Goal: Information Seeking & Learning: Learn about a topic

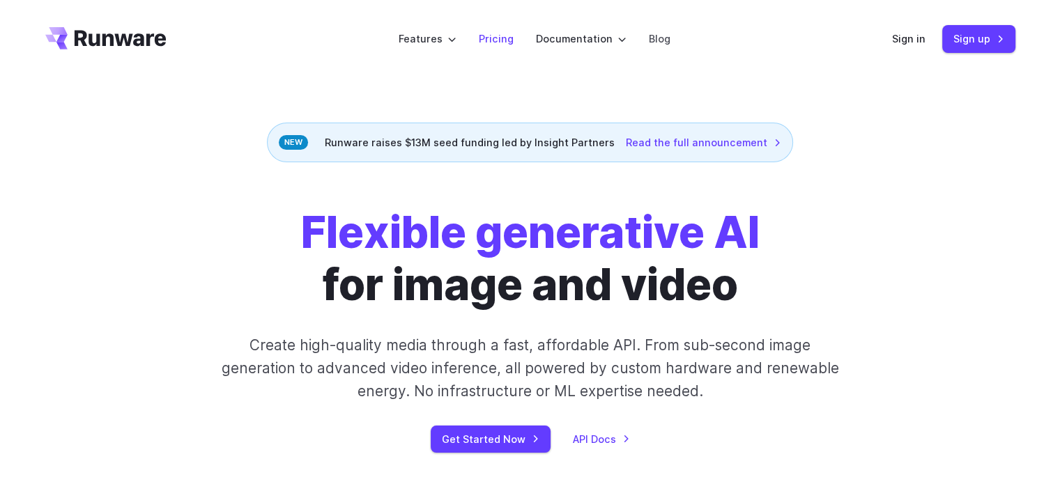
click at [507, 38] on link "Pricing" at bounding box center [496, 39] width 35 height 16
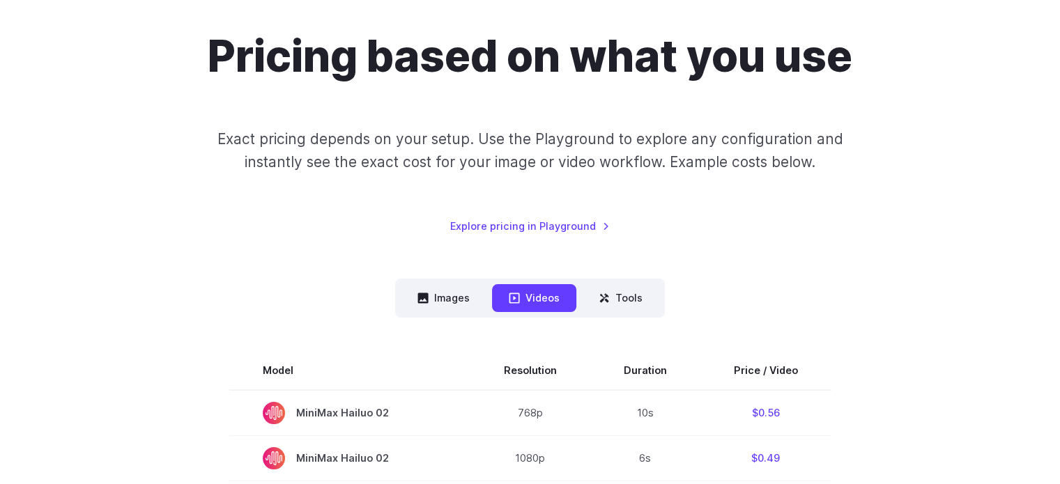
scroll to position [116, 0]
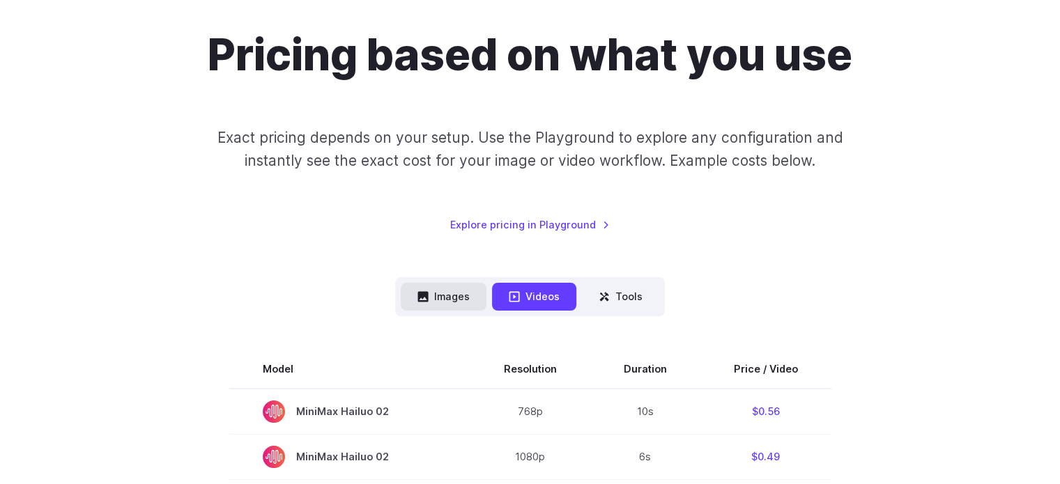
click at [451, 285] on button "Images" at bounding box center [444, 296] width 86 height 27
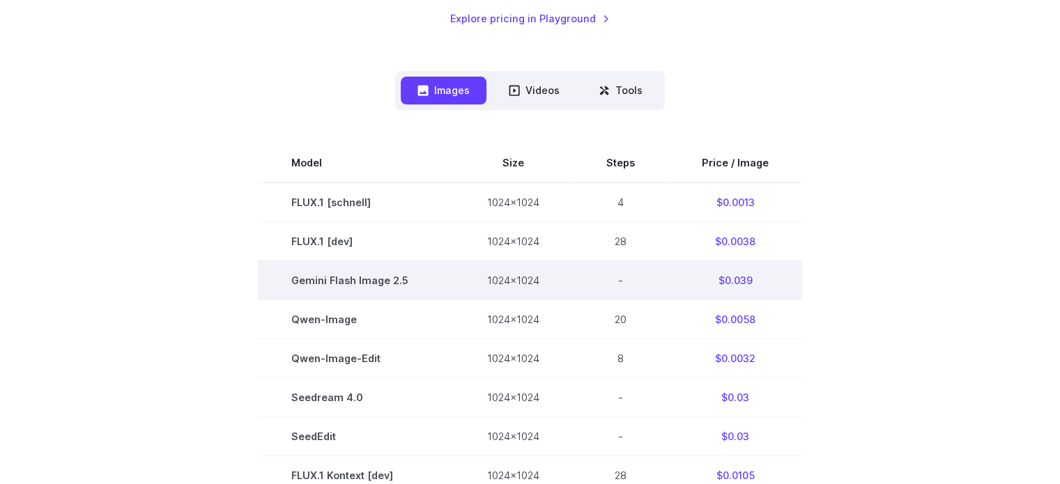
scroll to position [348, 0]
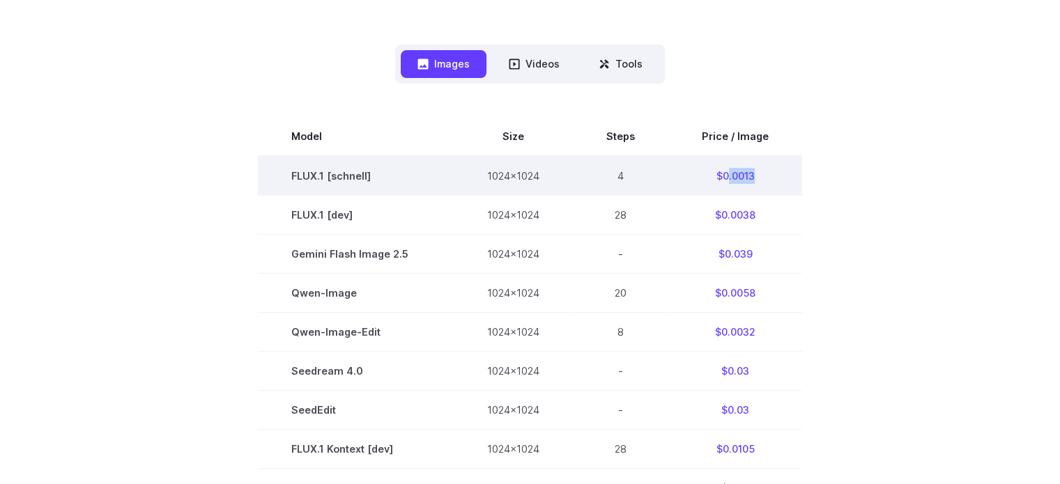
drag, startPoint x: 757, startPoint y: 178, endPoint x: 722, endPoint y: 179, distance: 34.9
click at [722, 179] on td "$0.0013" at bounding box center [735, 176] width 134 height 40
click at [360, 175] on td "FLUX.1 [schnell]" at bounding box center [356, 176] width 196 height 40
click at [735, 178] on td "$0.0013" at bounding box center [735, 176] width 134 height 40
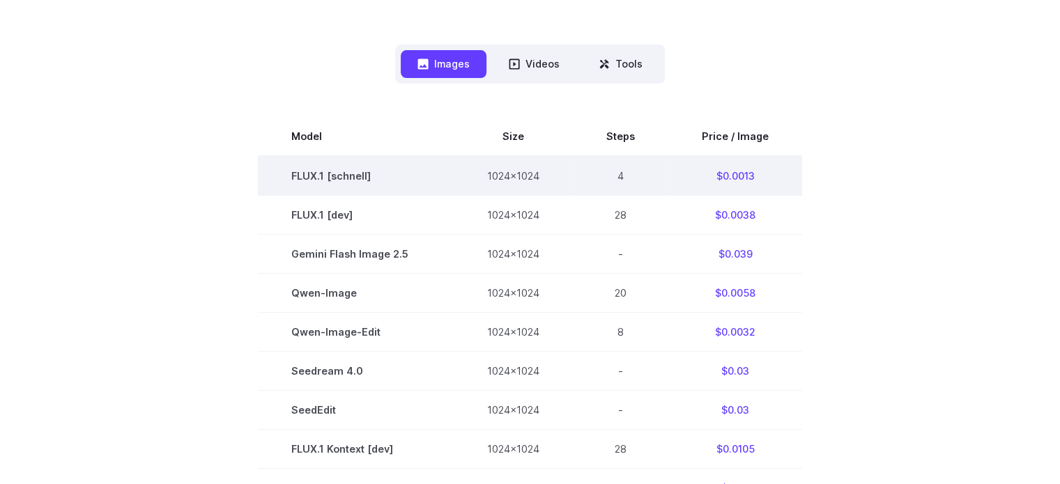
click at [740, 185] on td "$0.0013" at bounding box center [735, 176] width 134 height 40
drag, startPoint x: 739, startPoint y: 178, endPoint x: 767, endPoint y: 177, distance: 27.9
click at [767, 177] on td "$0.0013" at bounding box center [735, 176] width 134 height 40
click at [746, 186] on td "$0.0013" at bounding box center [735, 176] width 134 height 40
drag, startPoint x: 738, startPoint y: 178, endPoint x: 774, endPoint y: 175, distance: 35.6
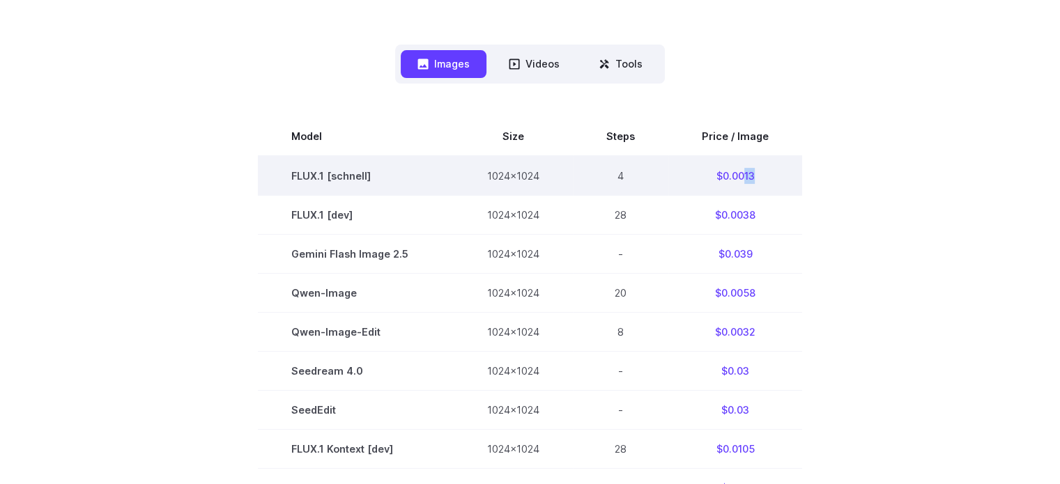
click at [774, 175] on td "$0.0013" at bounding box center [735, 176] width 134 height 40
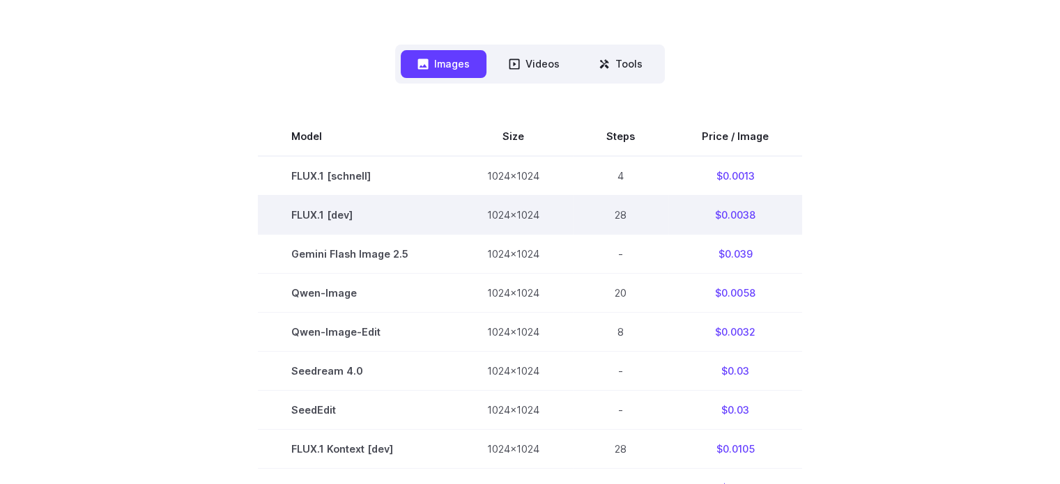
click at [791, 208] on td "$0.0038" at bounding box center [735, 214] width 134 height 39
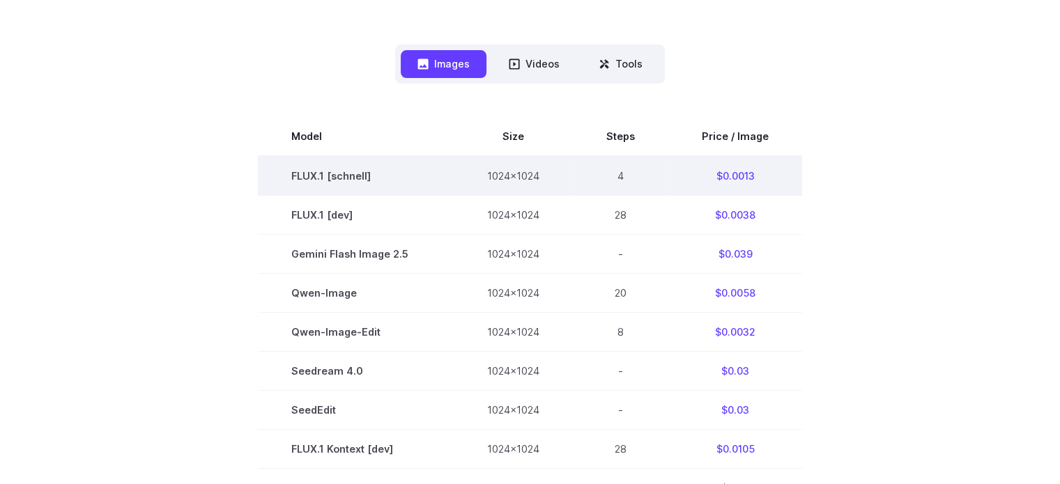
click at [743, 178] on td "$0.0013" at bounding box center [735, 176] width 134 height 40
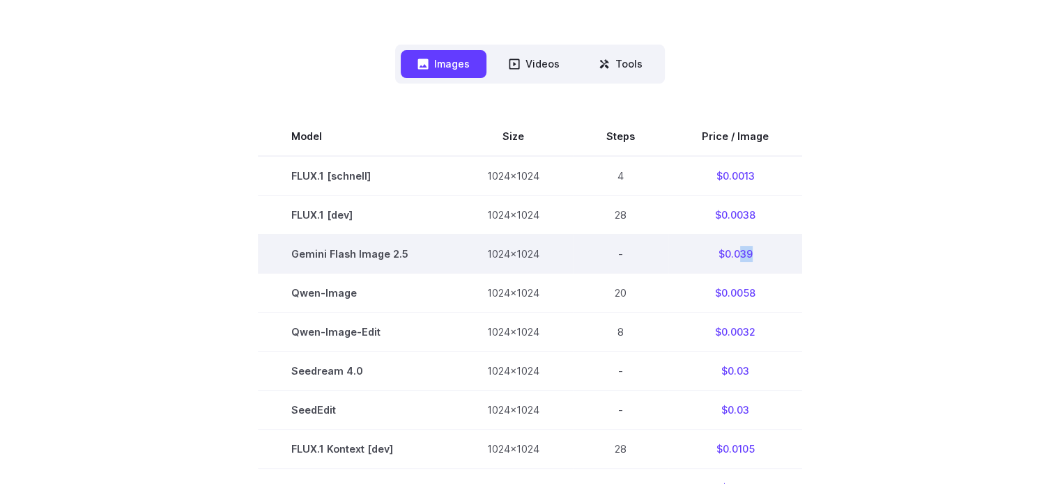
drag, startPoint x: 736, startPoint y: 258, endPoint x: 773, endPoint y: 268, distance: 38.4
click at [773, 268] on td "$0.039" at bounding box center [735, 253] width 134 height 39
click at [713, 267] on td "$0.039" at bounding box center [735, 253] width 134 height 39
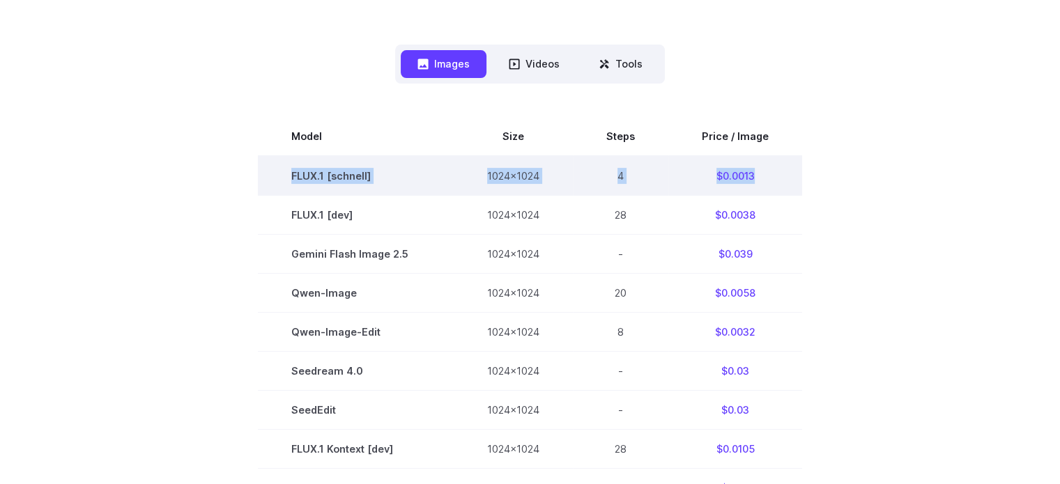
drag, startPoint x: 768, startPoint y: 192, endPoint x: 289, endPoint y: 192, distance: 478.6
click at [289, 192] on tr "FLUX.1 [schnell] 1024x1024 4 $0.0013" at bounding box center [530, 176] width 544 height 40
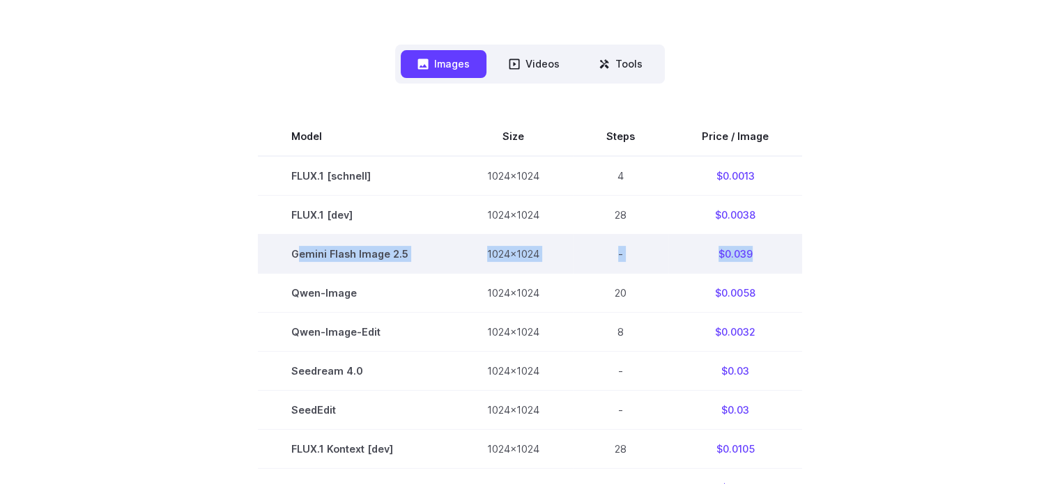
drag, startPoint x: 346, startPoint y: 266, endPoint x: 791, endPoint y: 255, distance: 445.3
click at [791, 255] on tr "Gemini Flash Image 2.5 1024x1024 - $0.039" at bounding box center [530, 253] width 544 height 39
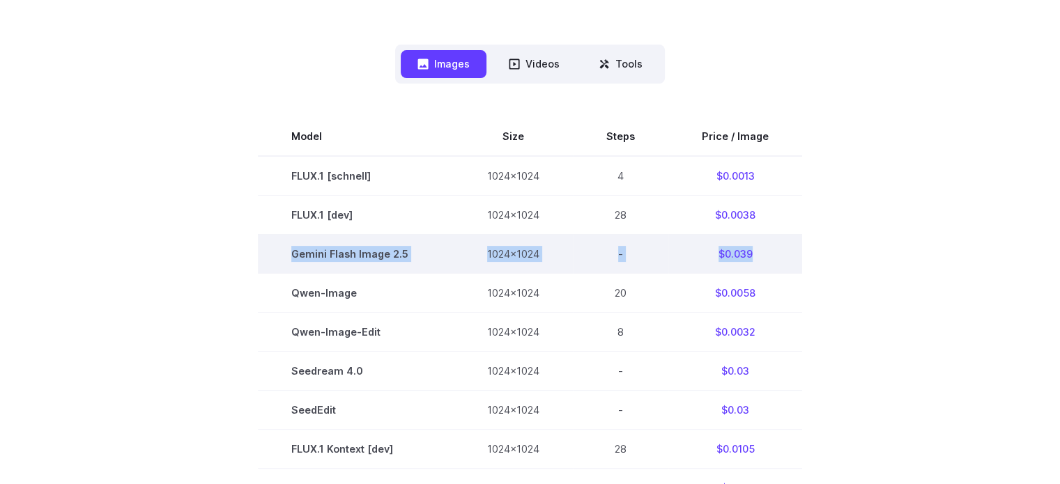
drag, startPoint x: 762, startPoint y: 267, endPoint x: 288, endPoint y: 246, distance: 474.9
click at [288, 246] on tr "Gemini Flash Image 2.5 1024x1024 - $0.039" at bounding box center [530, 253] width 544 height 39
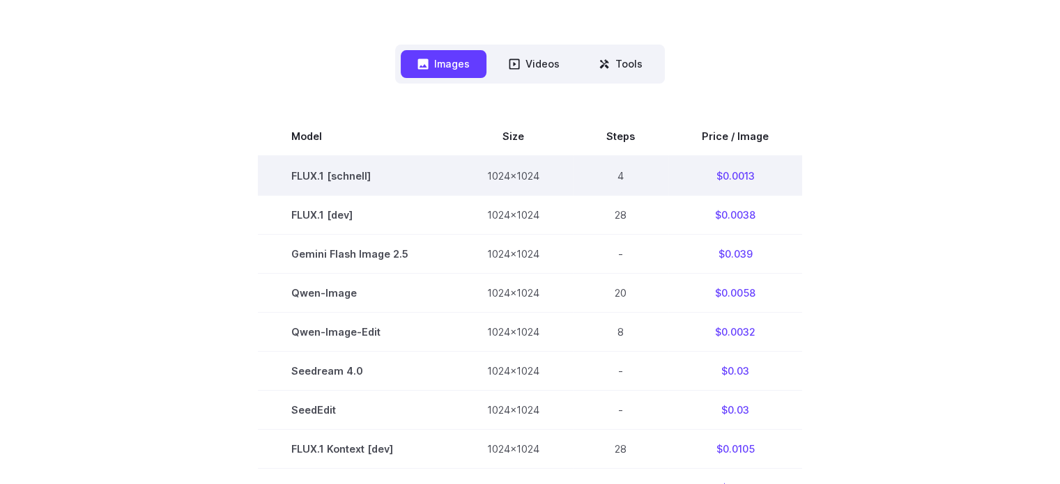
click at [373, 178] on td "FLUX.1 [schnell]" at bounding box center [356, 176] width 196 height 40
drag, startPoint x: 778, startPoint y: 178, endPoint x: 296, endPoint y: 180, distance: 482.1
click at [296, 180] on tr "FLUX.1 [schnell] 1024x1024 4 $0.0013" at bounding box center [530, 176] width 544 height 40
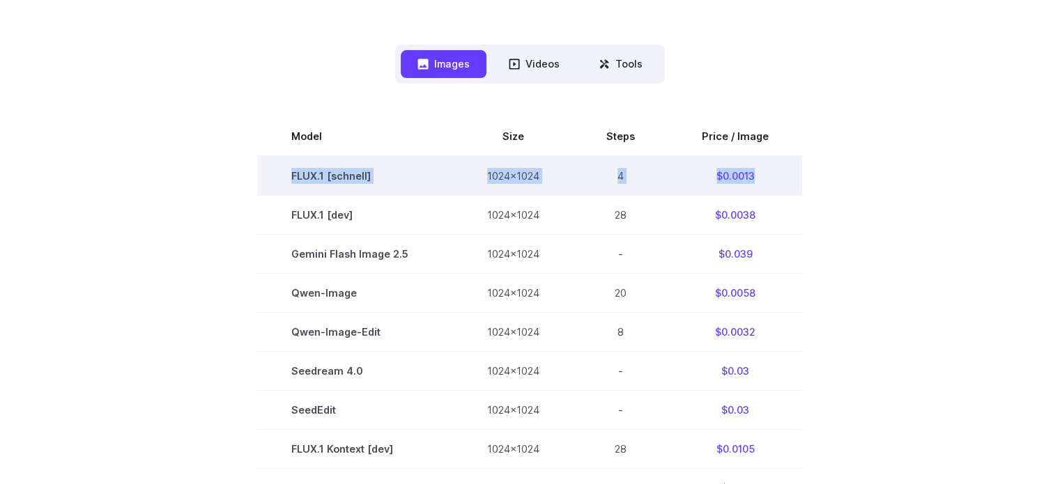
click at [398, 180] on td "FLUX.1 [schnell]" at bounding box center [356, 176] width 196 height 40
click at [374, 178] on td "FLUX.1 [schnell]" at bounding box center [356, 176] width 196 height 40
